Goal: Task Accomplishment & Management: Use online tool/utility

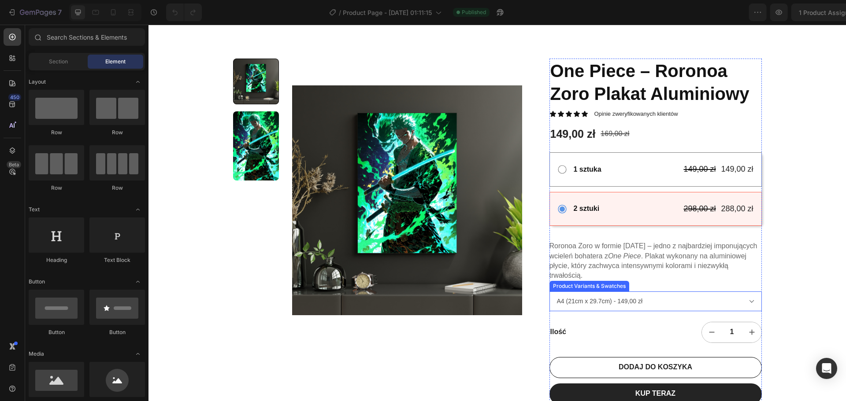
scroll to position [44, 0]
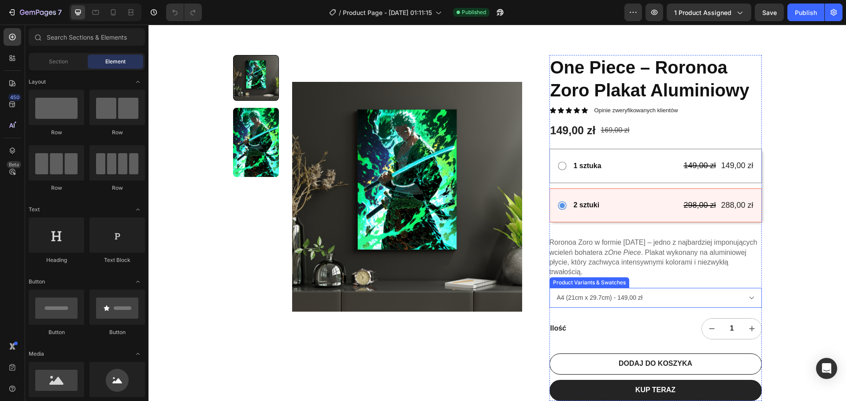
click at [593, 306] on select "A4 (21cm x 29.7cm) - 149,00 zł A3 (29.7cm x 42cm) - 189,00 zł" at bounding box center [655, 298] width 212 height 20
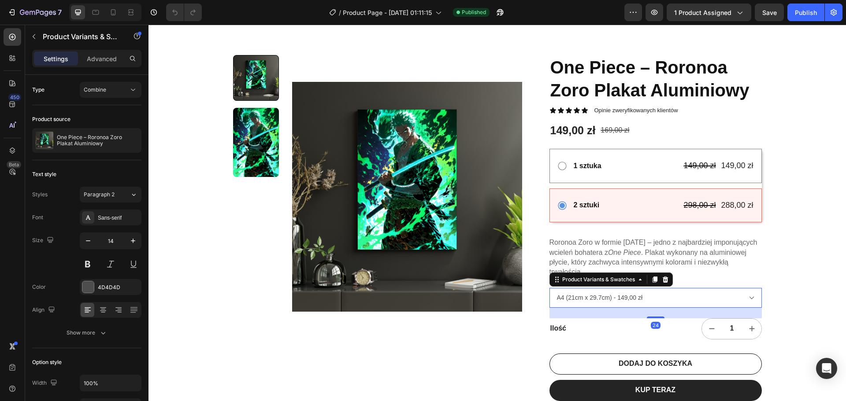
select select "581557273843794558"
click at [549, 288] on select "A4 (21cm x 29.7cm) - 149,00 zł A3 (29.7cm x 42cm) - 189,00 zł" at bounding box center [655, 298] width 212 height 20
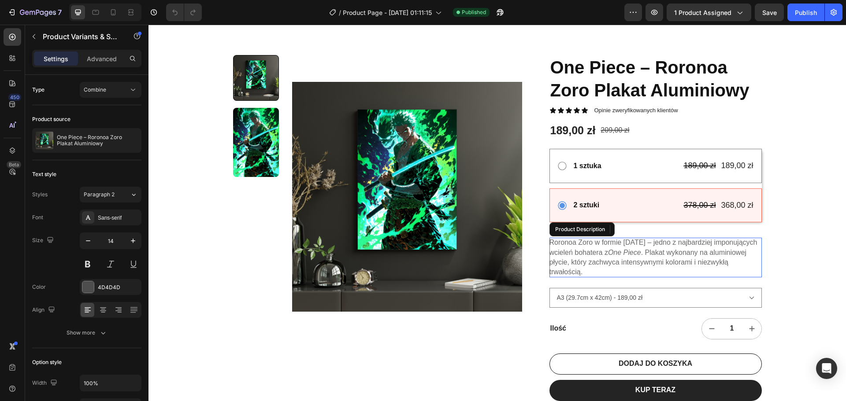
click at [575, 252] on p "Roronoa Zoro w formie [DATE] – jedno z najbardziej imponujących wcieleń bohater…" at bounding box center [653, 257] width 208 height 37
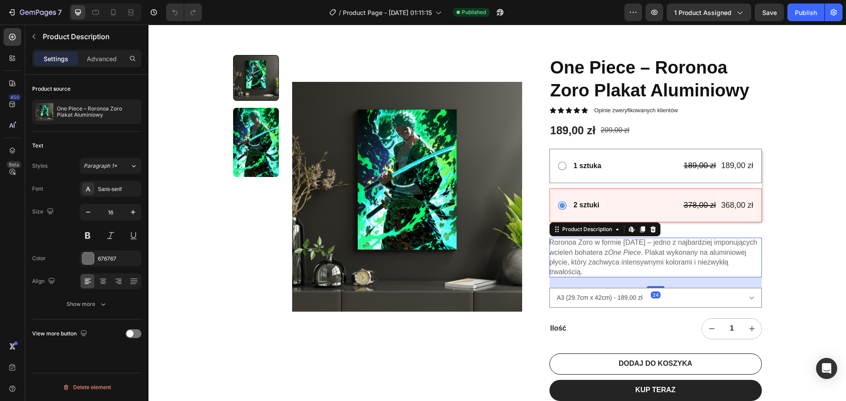
click at [807, 228] on div "22,500+ Happy Customers Item List +700 5-Start Review Item List 30 Day Guarante…" at bounding box center [496, 255] width 697 height 512
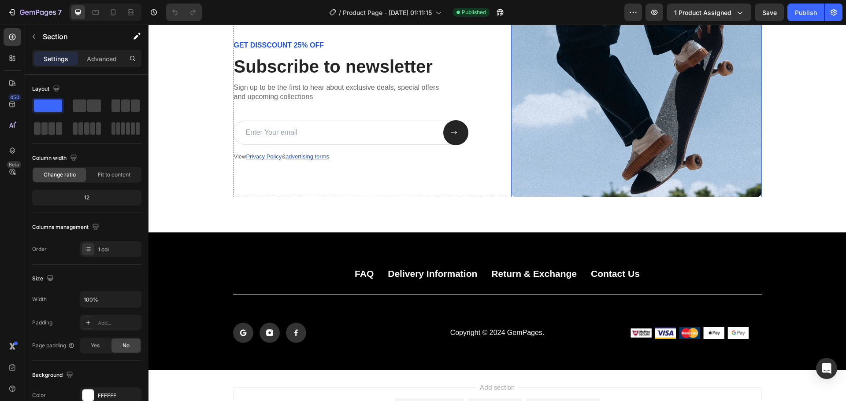
scroll to position [2379, 0]
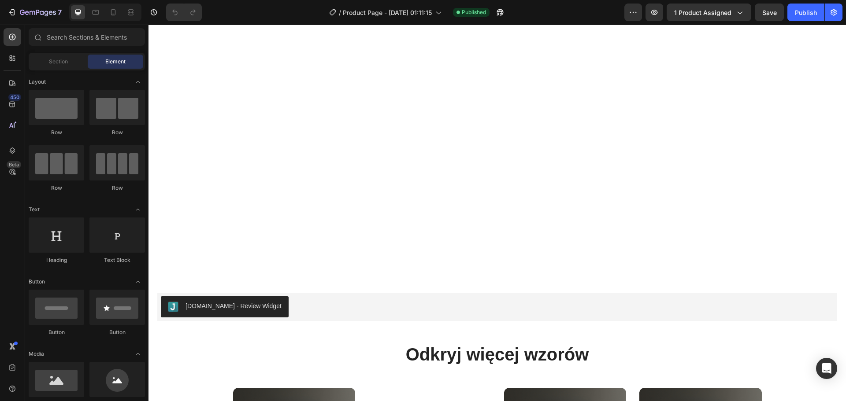
select select "581557273843794558"
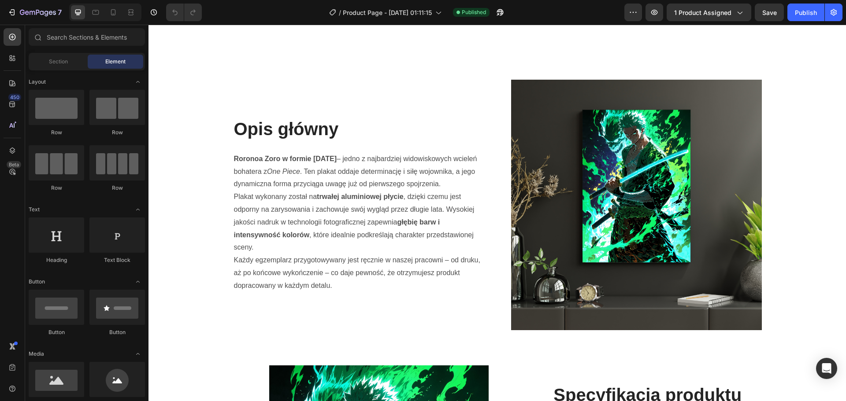
select select "581557273843794558"
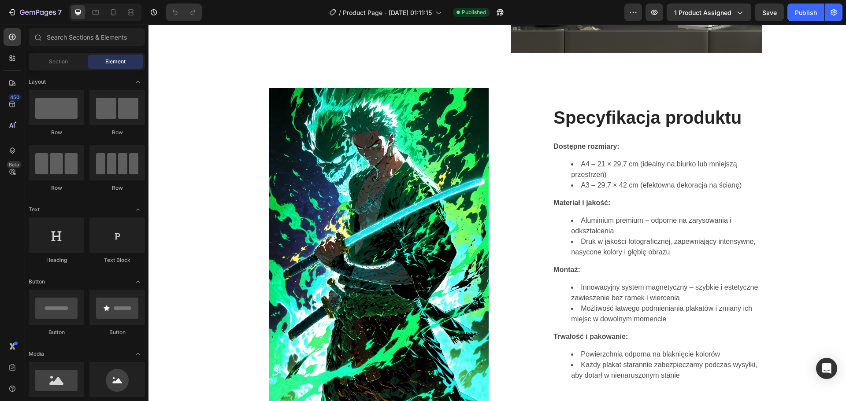
scroll to position [756, 0]
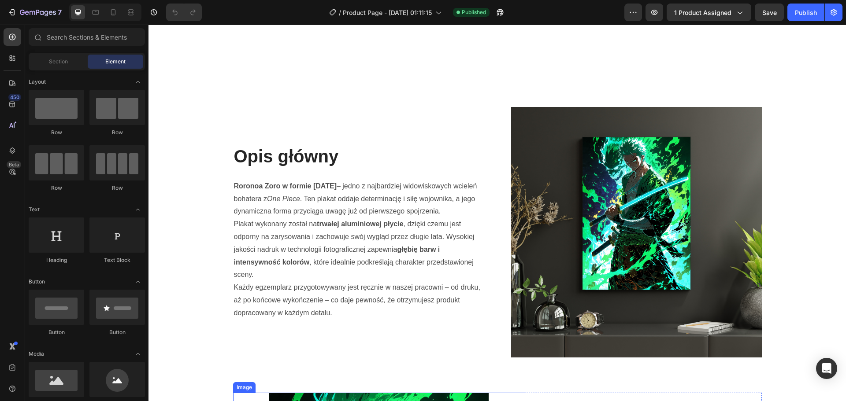
select select "581557273843794558"
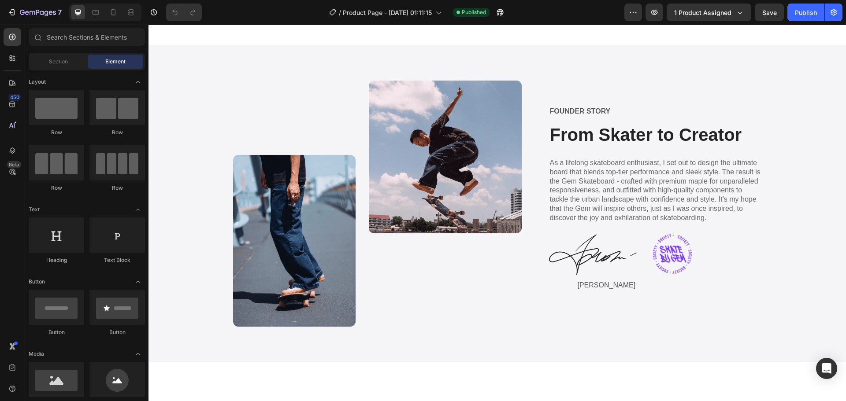
scroll to position [1467, 0]
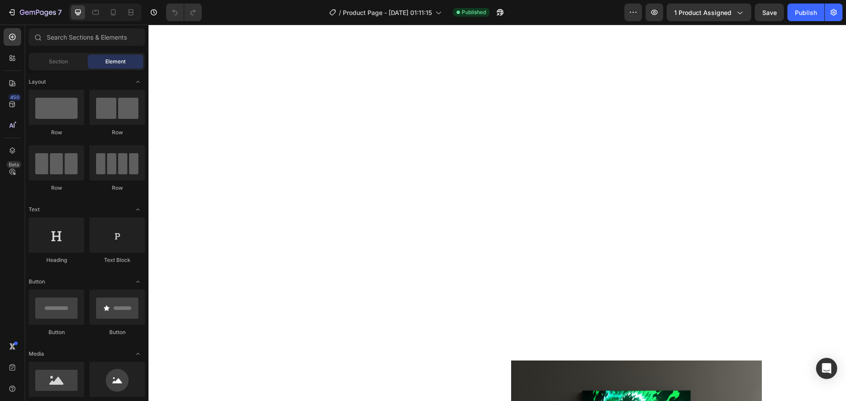
select select "581557273843794558"
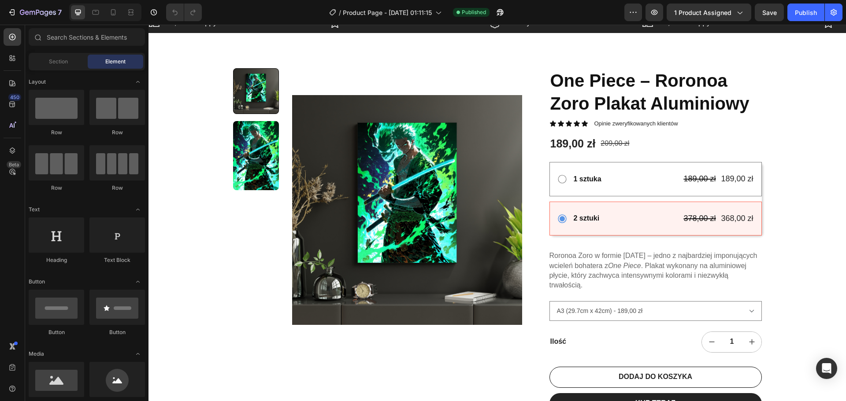
scroll to position [0, 0]
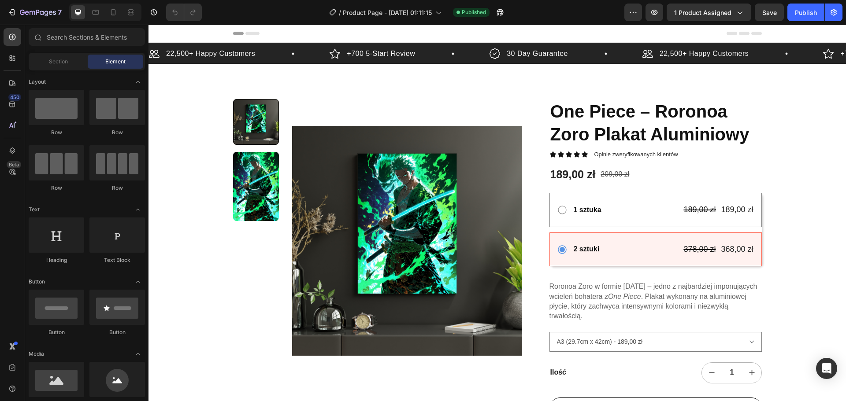
drag, startPoint x: 844, startPoint y: 115, endPoint x: 964, endPoint y: 46, distance: 138.7
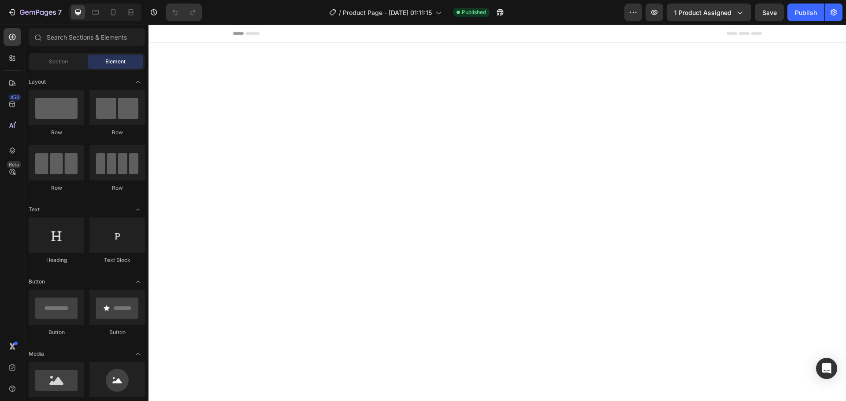
select select "581557273843794558"
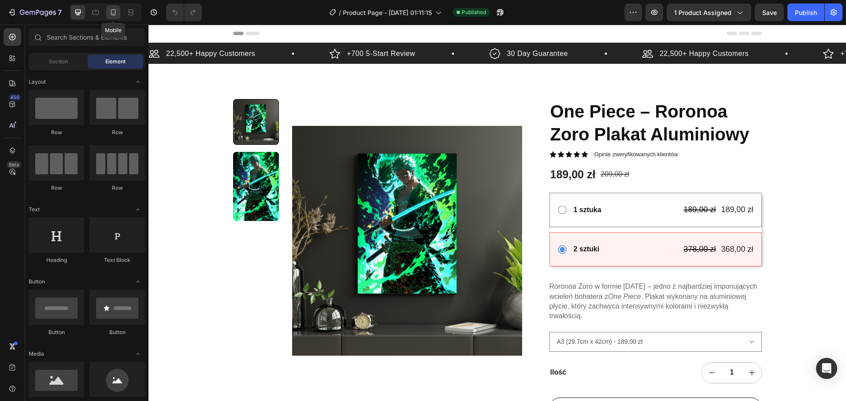
click at [117, 12] on icon at bounding box center [113, 12] width 9 height 9
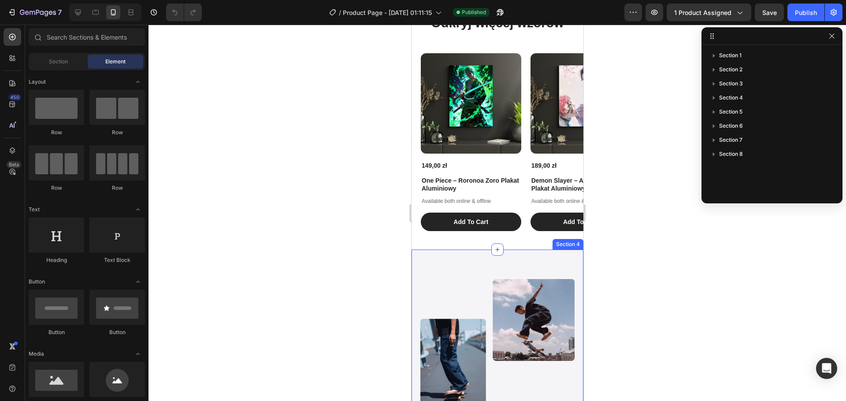
scroll to position [1630, 0]
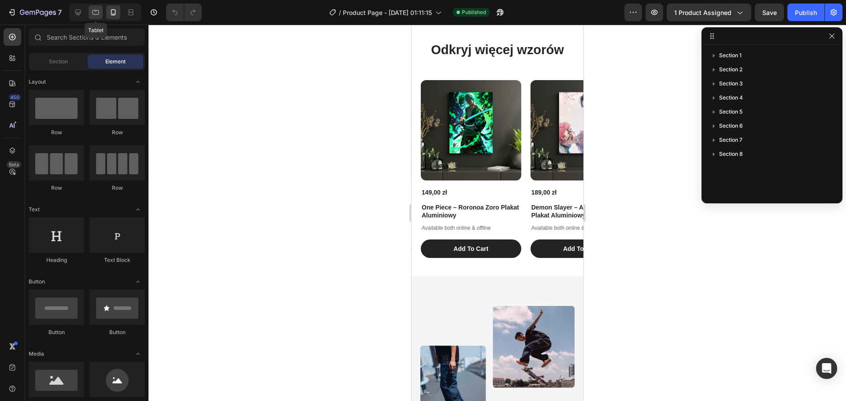
click at [91, 16] on icon at bounding box center [95, 12] width 9 height 9
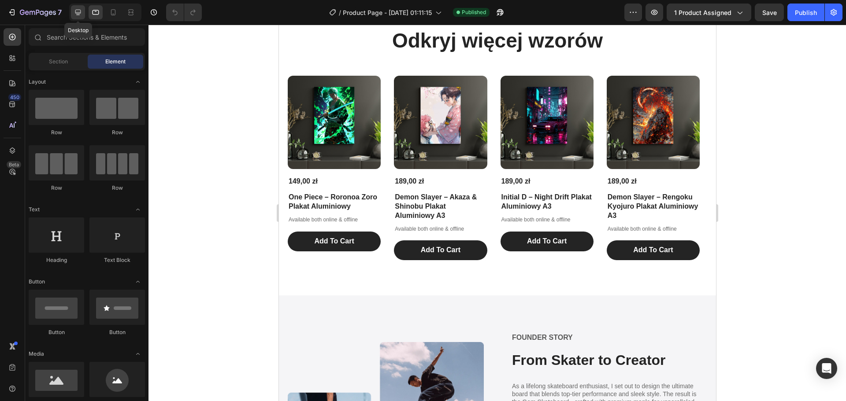
click at [75, 14] on icon at bounding box center [78, 12] width 9 height 9
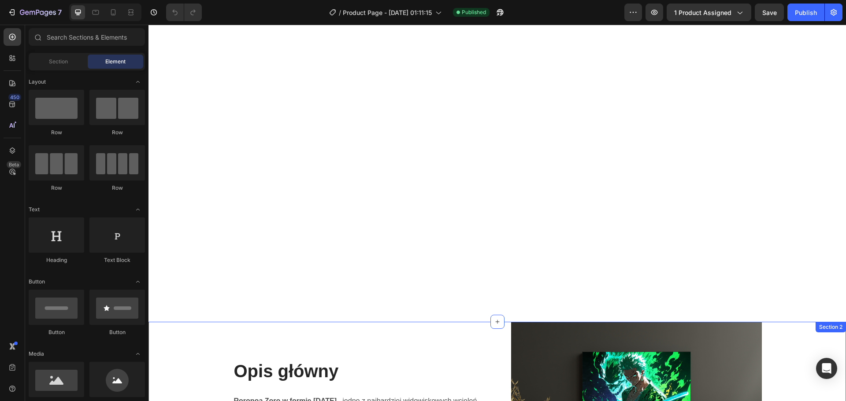
select select "581557273843794558"
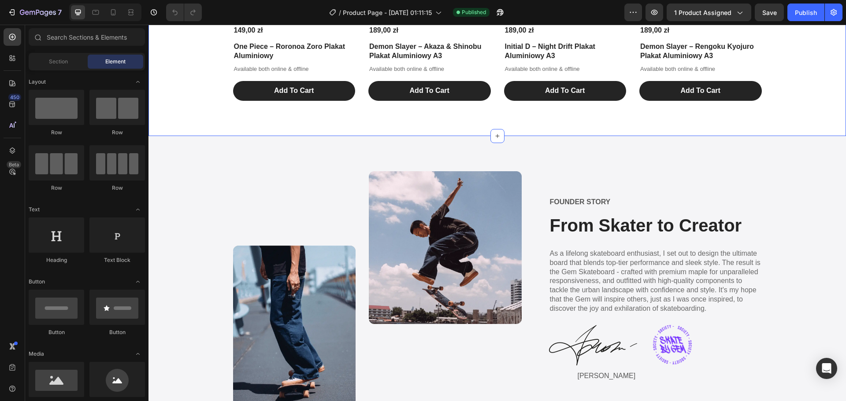
scroll to position [1498, 0]
